Goal: Check status: Check status

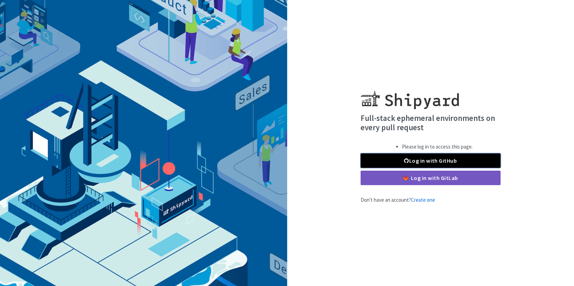
click at [453, 161] on link "Log in with GitHub" at bounding box center [431, 160] width 140 height 14
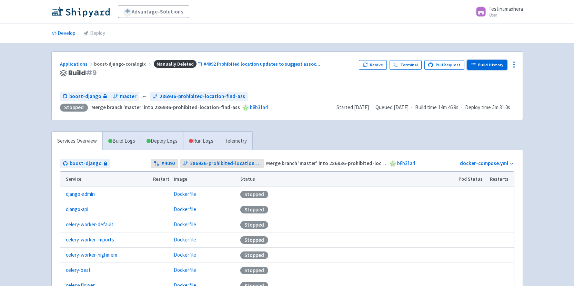
click at [487, 65] on link "Build History" at bounding box center [487, 65] width 40 height 10
